Goal: Task Accomplishment & Management: Use online tool/utility

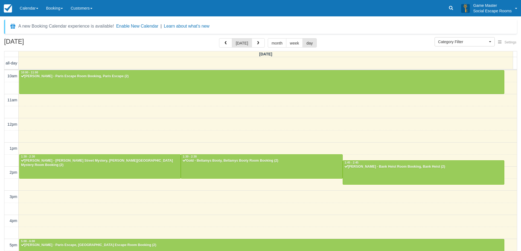
select select
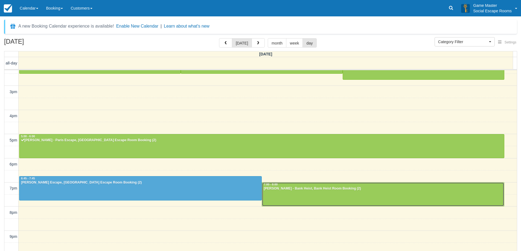
click at [286, 197] on div at bounding box center [383, 194] width 242 height 23
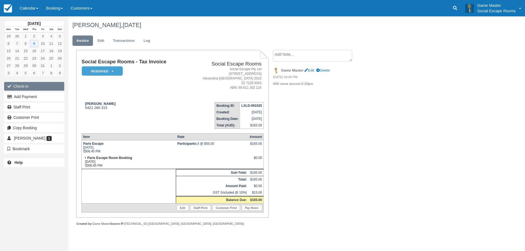
click at [37, 86] on button "Check-in" at bounding box center [34, 86] width 60 height 9
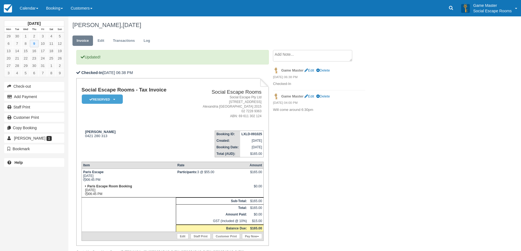
click at [172, 101] on td "Social Escape Rooms - Tax Invoice Reserved   Pending Deposit Paid Blocked for C…" at bounding box center [133, 106] width 104 height 39
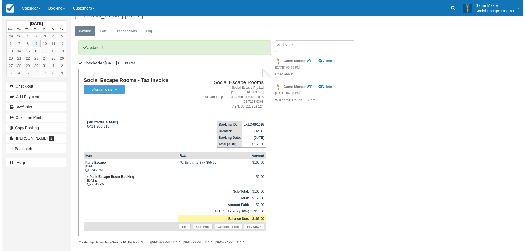
scroll to position [15, 0]
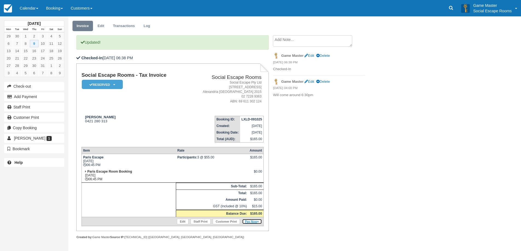
click at [249, 221] on link "Pay Now" at bounding box center [252, 221] width 20 height 5
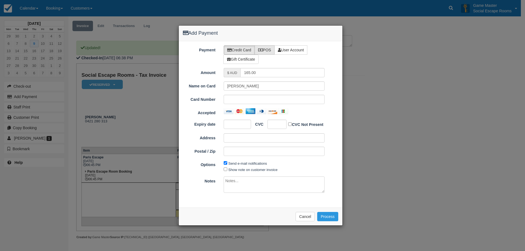
click at [272, 47] on label "POS" at bounding box center [264, 49] width 20 height 9
radio input "true"
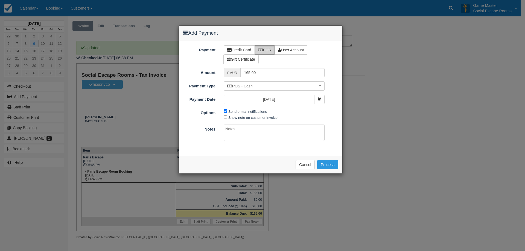
click at [251, 113] on label "Send e-mail notifications" at bounding box center [247, 112] width 39 height 4
click at [227, 113] on input "Send e-mail notifications" at bounding box center [226, 111] width 4 height 4
checkbox input "false"
click at [260, 86] on span "POS - Cash" at bounding box center [272, 85] width 90 height 5
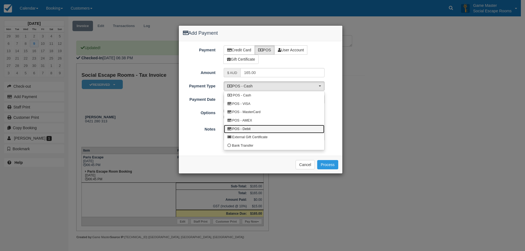
click at [259, 128] on link "POS - Debit" at bounding box center [274, 129] width 100 height 8
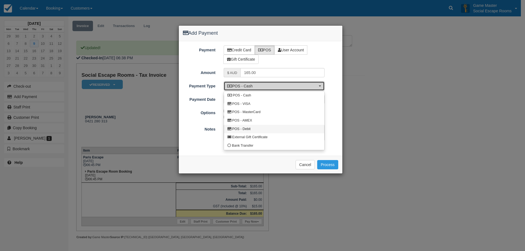
select select "DEBIT"
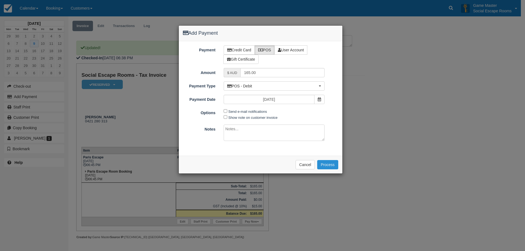
click at [331, 165] on button "Process" at bounding box center [327, 164] width 21 height 9
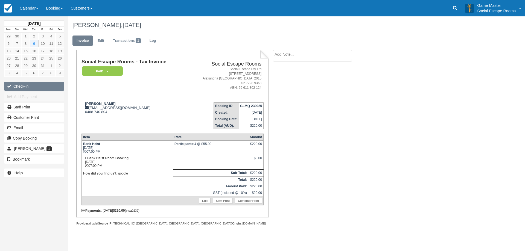
click at [46, 89] on button "Check-in" at bounding box center [34, 86] width 60 height 9
